Goal: Information Seeking & Learning: Learn about a topic

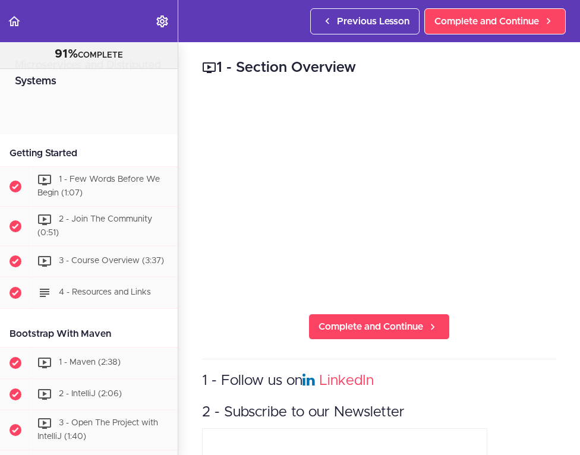
scroll to position [5079, 0]
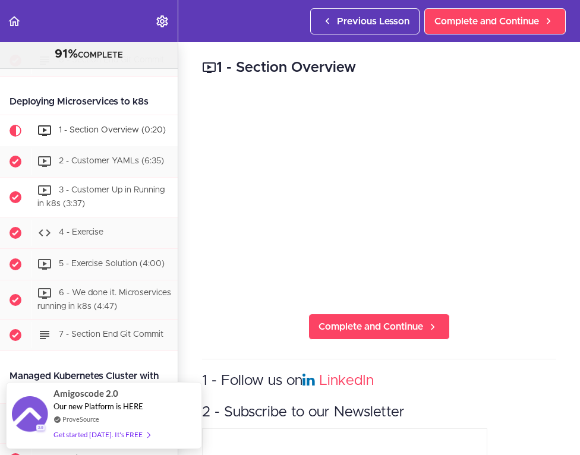
scroll to position [5105, 0]
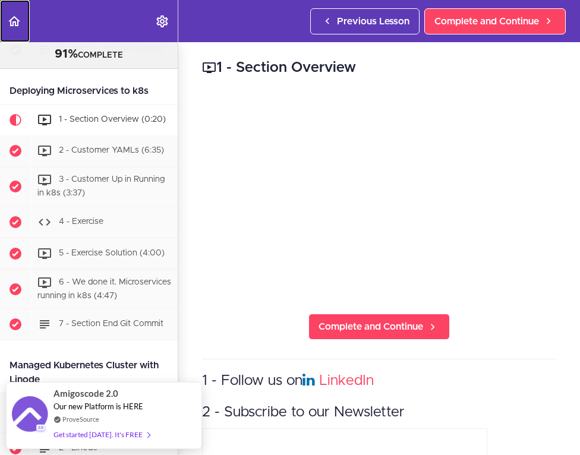
click at [20, 18] on icon "Back to course curriculum" at bounding box center [14, 21] width 14 height 14
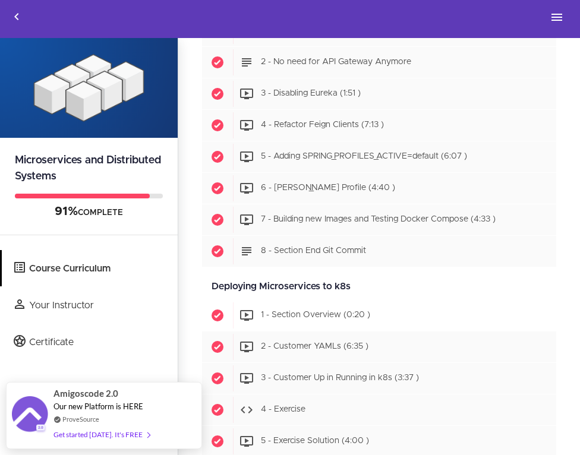
scroll to position [4255, 0]
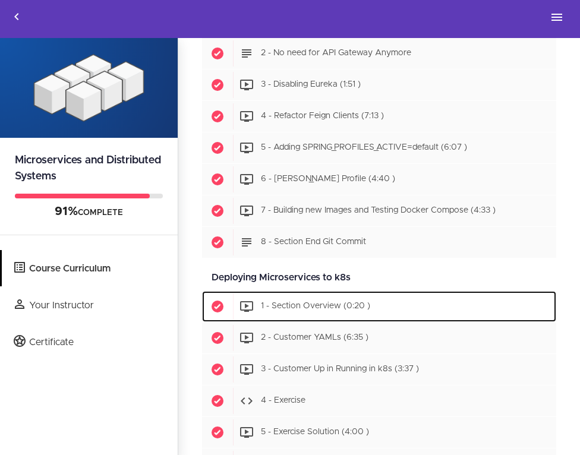
click at [294, 305] on span "1 - Section Overview (0:20 )" at bounding box center [315, 307] width 109 height 8
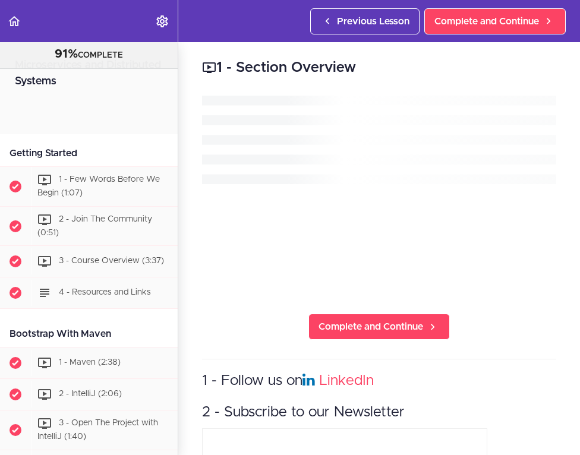
scroll to position [5094, 0]
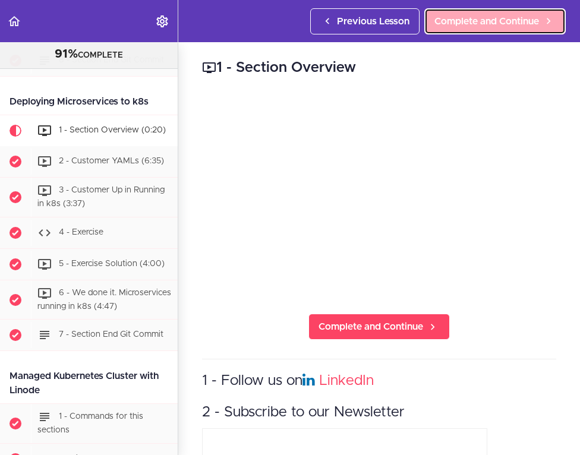
click at [475, 26] on span "Complete and Continue" at bounding box center [486, 21] width 105 height 14
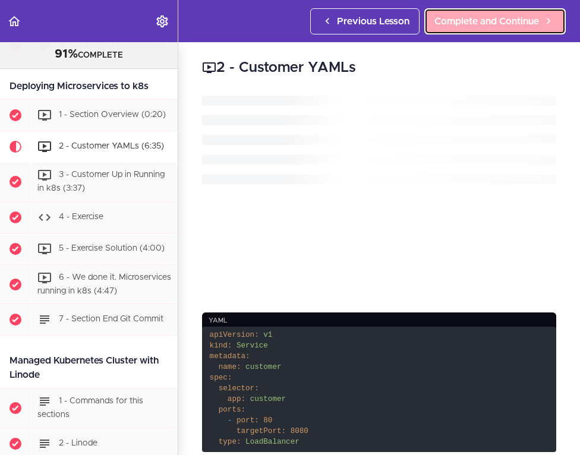
scroll to position [5111, 0]
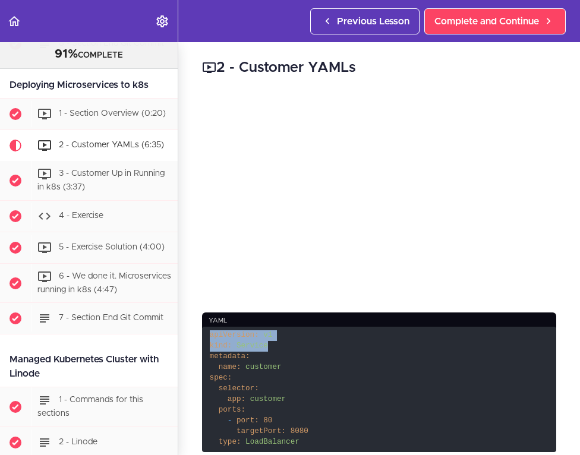
drag, startPoint x: 210, startPoint y: 335, endPoint x: 309, endPoint y: 351, distance: 100.0
click at [309, 351] on code "apiVersion: v1 kind: Service metadata: name: customer spec: selector: app: cust…" at bounding box center [379, 389] width 354 height 125
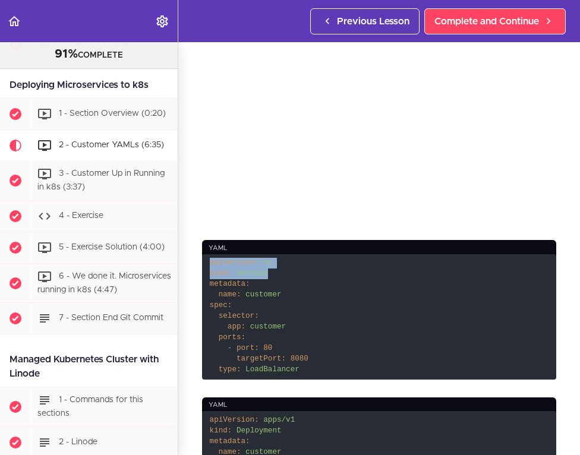
scroll to position [71, 0]
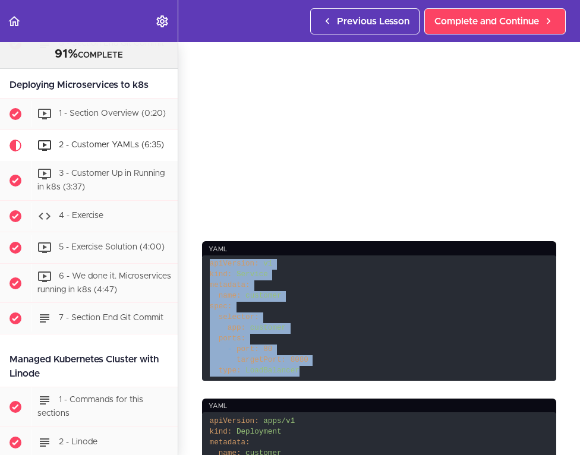
click at [302, 374] on code "apiVersion: v1 kind: Service metadata: name: customer spec: selector: app: cust…" at bounding box center [379, 318] width 354 height 125
copy code "apiVersion: v1 kind: Service metadata: name: customer spec: selector: app: cust…"
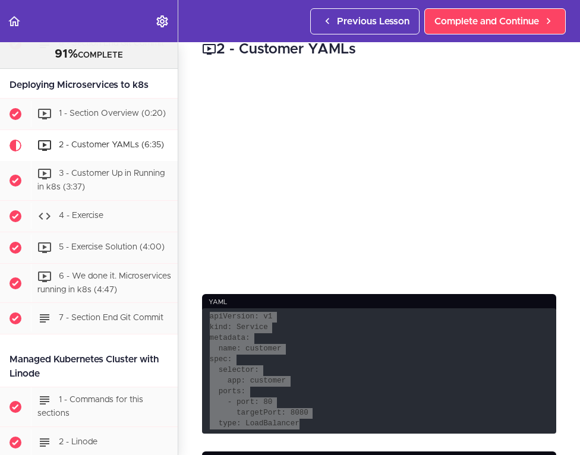
scroll to position [34, 0]
